Goal: Task Accomplishment & Management: Complete application form

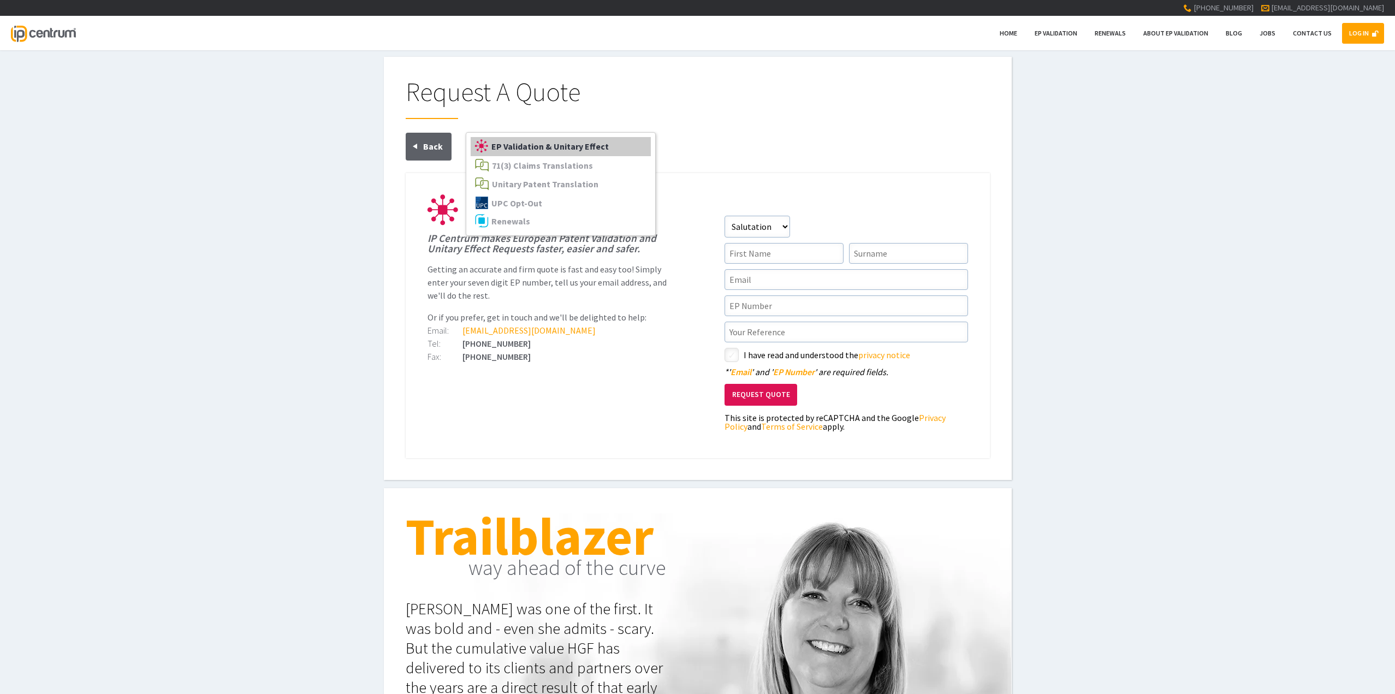
click at [525, 144] on span "EP Validation & Unitary Effect" at bounding box center [550, 146] width 117 height 11
click at [1356, 32] on link "LOG IN" at bounding box center [1363, 33] width 42 height 21
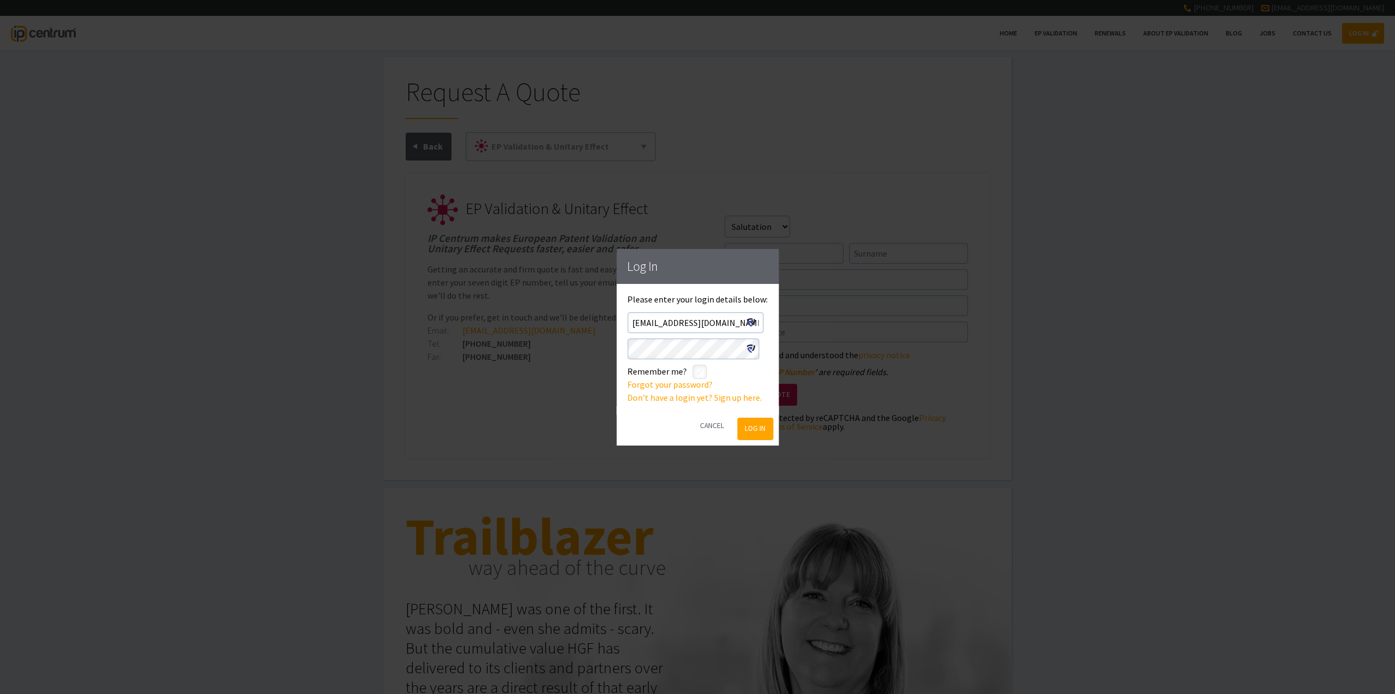
click at [754, 431] on button "Log In" at bounding box center [755, 429] width 35 height 22
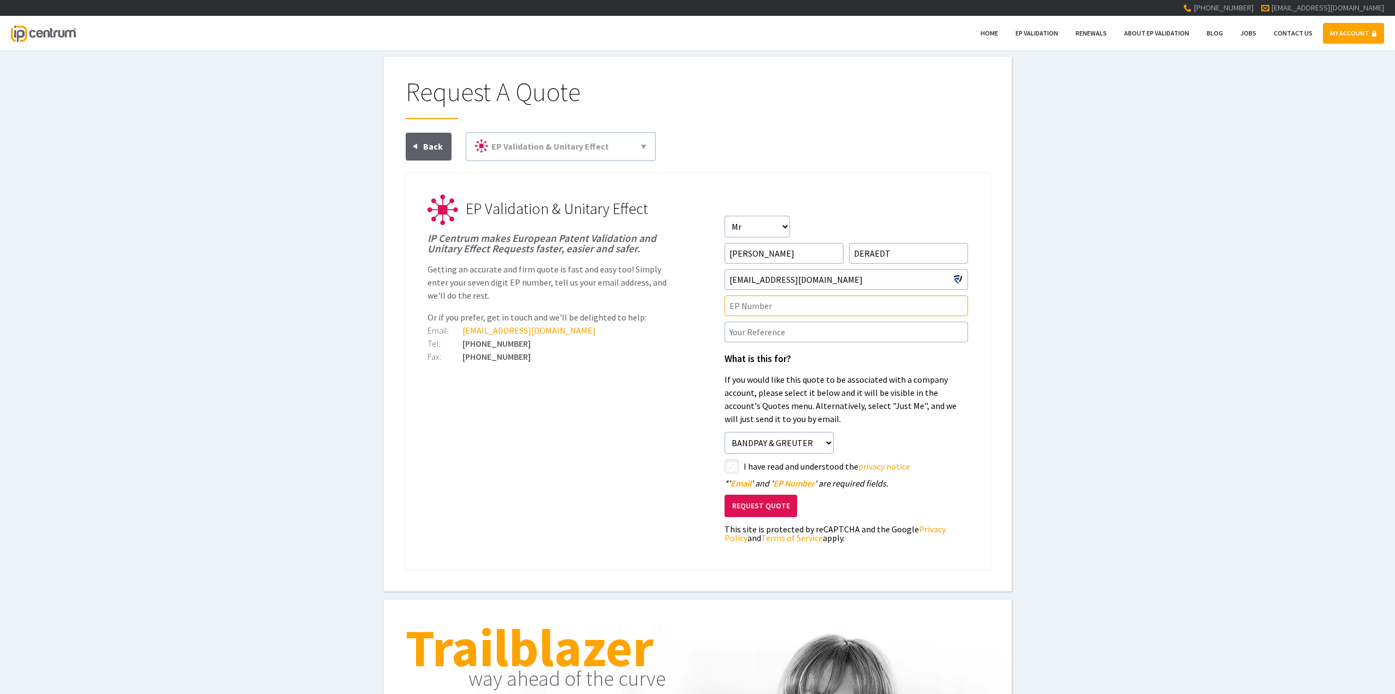
click at [743, 304] on input"] "text" at bounding box center [847, 305] width 244 height 21
paste input"] "EP23169225.2"
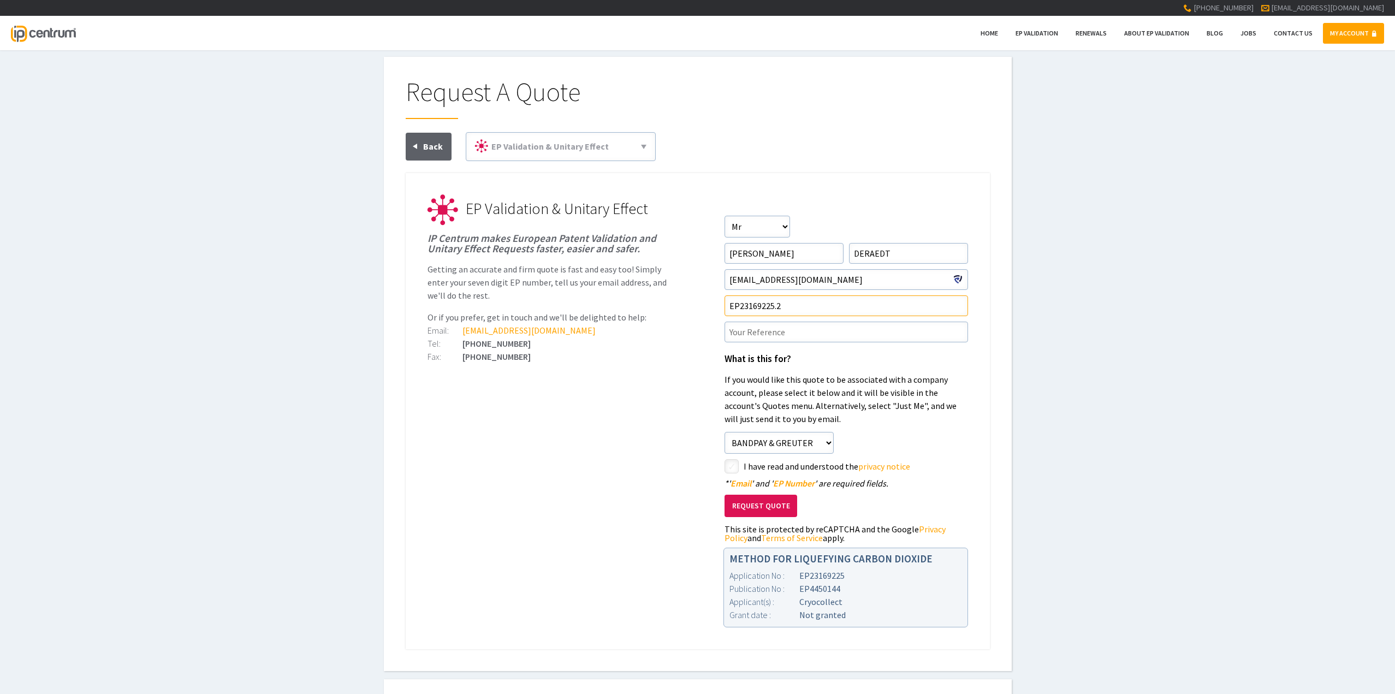
type input"] "EP23169225.2"
click at [732, 465] on input"] "checkbox" at bounding box center [733, 467] width 13 height 13
checkbox input"] "true"
click at [758, 508] on button "Request Quote" at bounding box center [761, 506] width 73 height 22
